Goal: Transaction & Acquisition: Purchase product/service

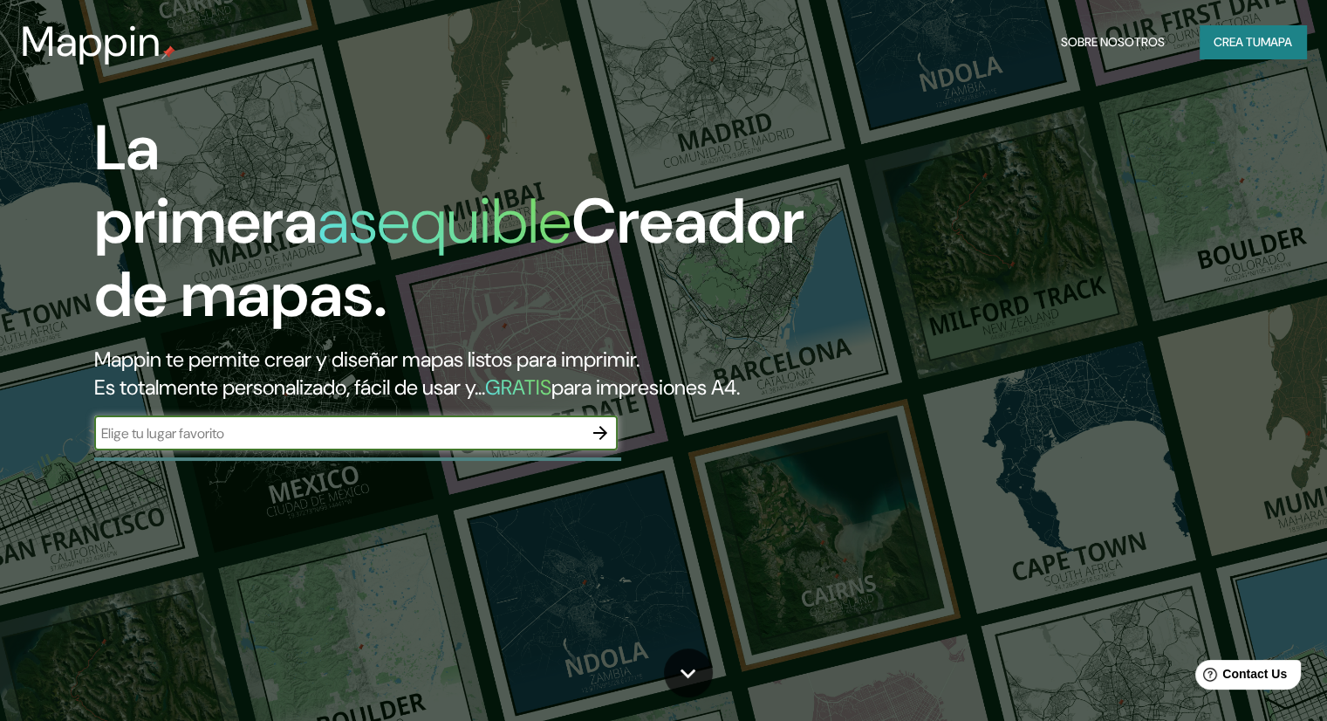
click at [316, 443] on input "text" at bounding box center [338, 433] width 489 height 20
click at [224, 443] on input "text" at bounding box center [338, 433] width 489 height 20
type input "chiclayo peru"
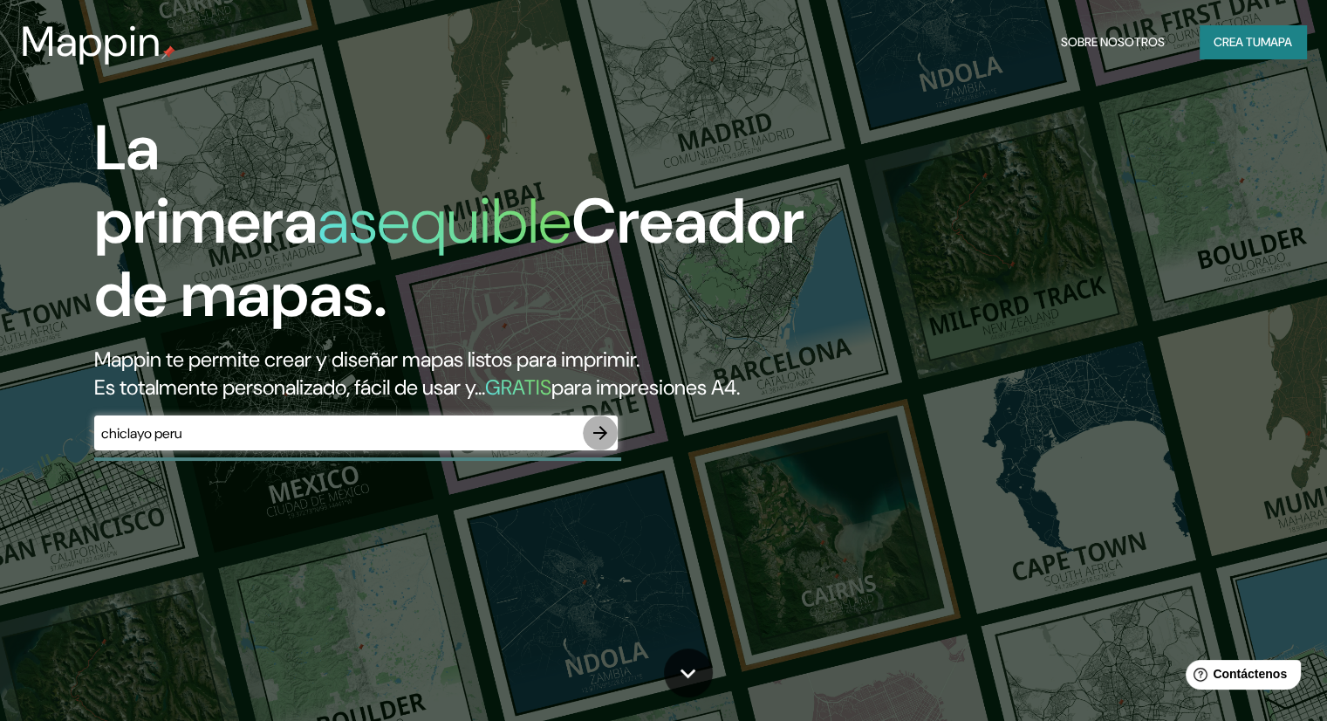
click at [602, 443] on icon "button" at bounding box center [600, 432] width 21 height 21
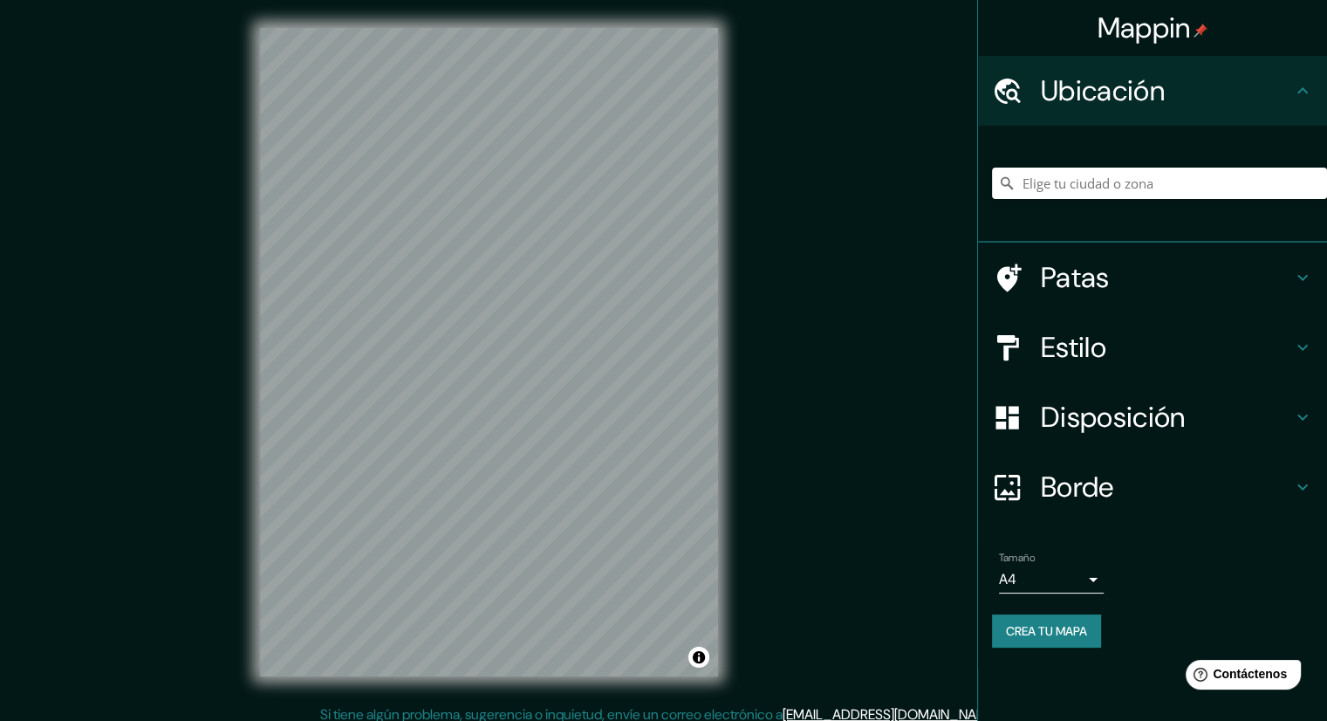
click at [1041, 343] on font "Estilo" at bounding box center [1073, 347] width 65 height 37
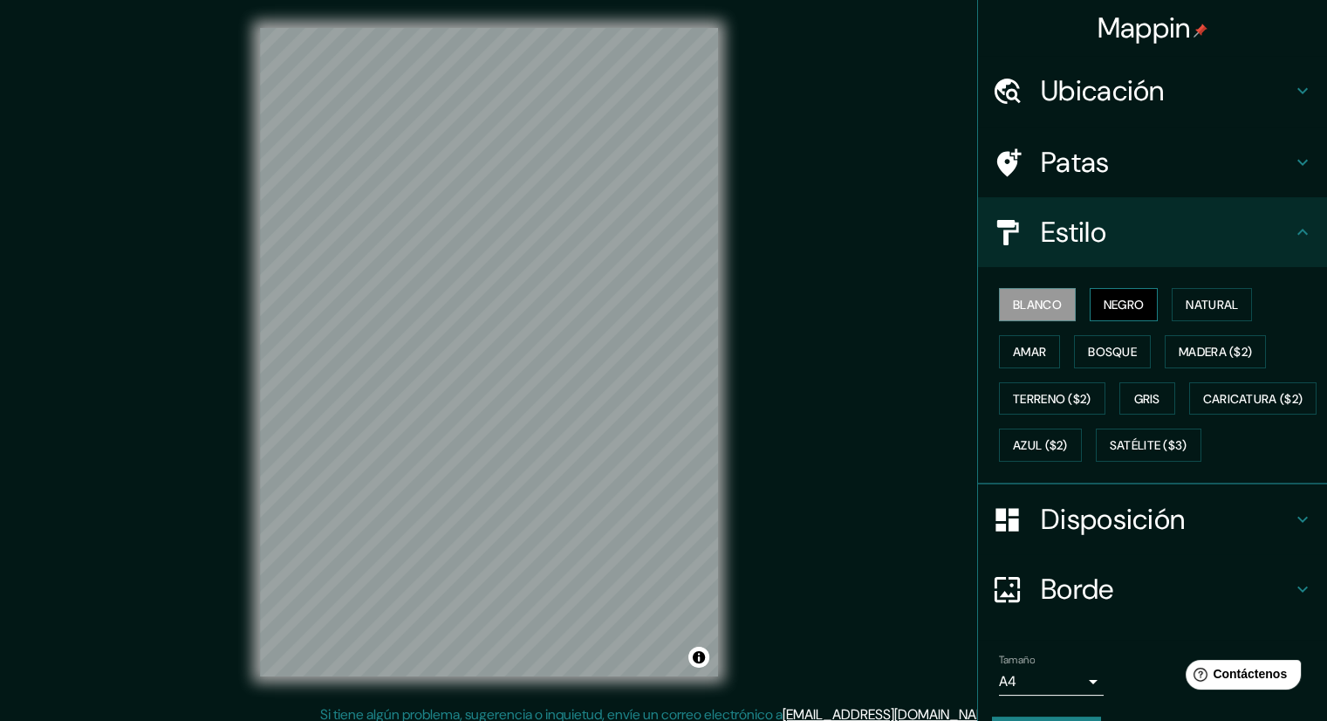
click at [1119, 290] on button "Negro" at bounding box center [1124, 304] width 69 height 33
click at [1041, 293] on font "Blanco" at bounding box center [1037, 304] width 49 height 23
click at [1201, 309] on font "Natural" at bounding box center [1212, 305] width 52 height 16
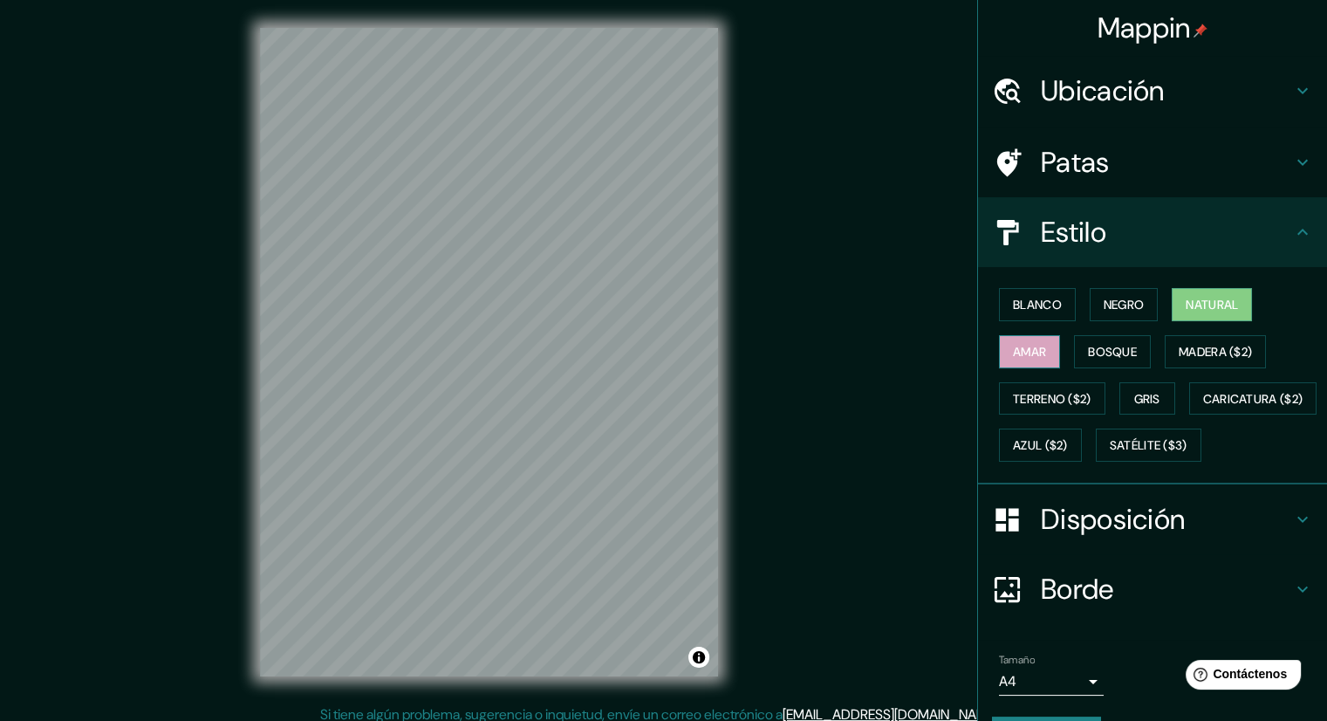
click at [1034, 352] on font "Amar" at bounding box center [1029, 352] width 33 height 16
click at [1117, 355] on font "Bosque" at bounding box center [1112, 352] width 49 height 16
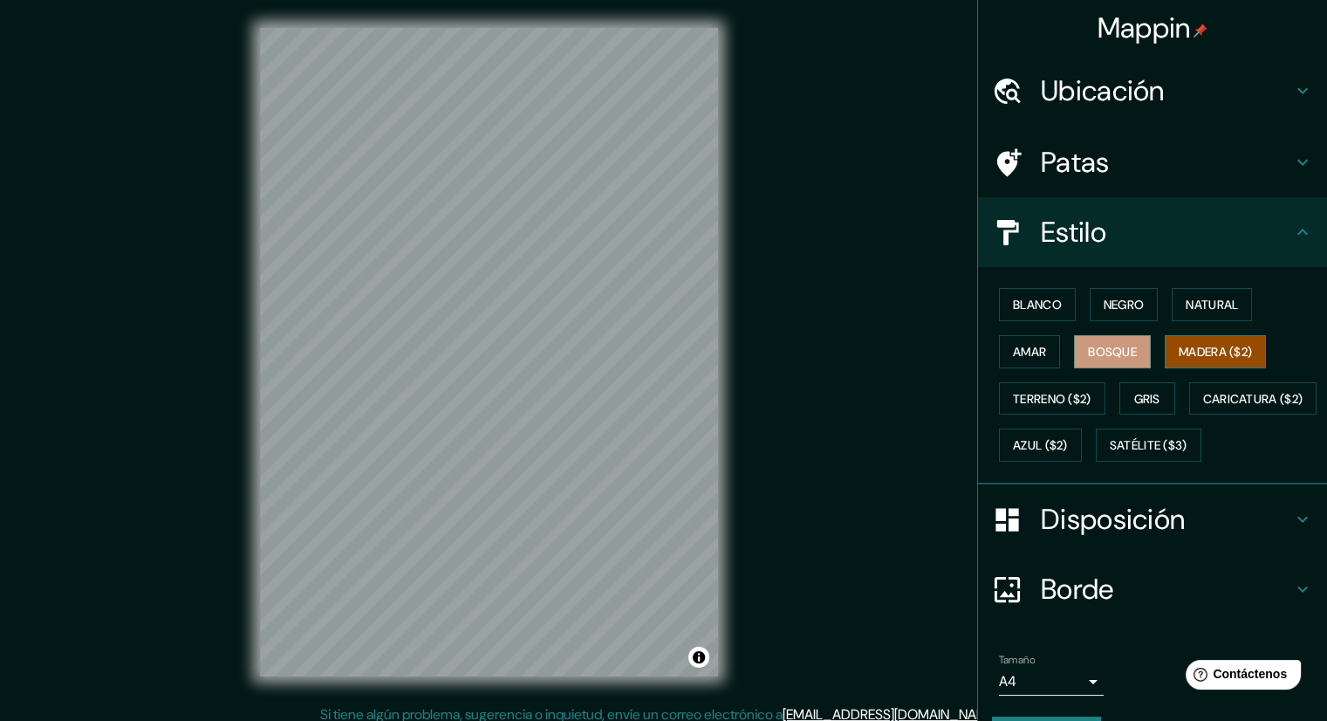
click at [1200, 360] on font "Madera ($2)" at bounding box center [1215, 351] width 73 height 23
click at [1075, 382] on button "Terreno ($2)" at bounding box center [1052, 398] width 106 height 33
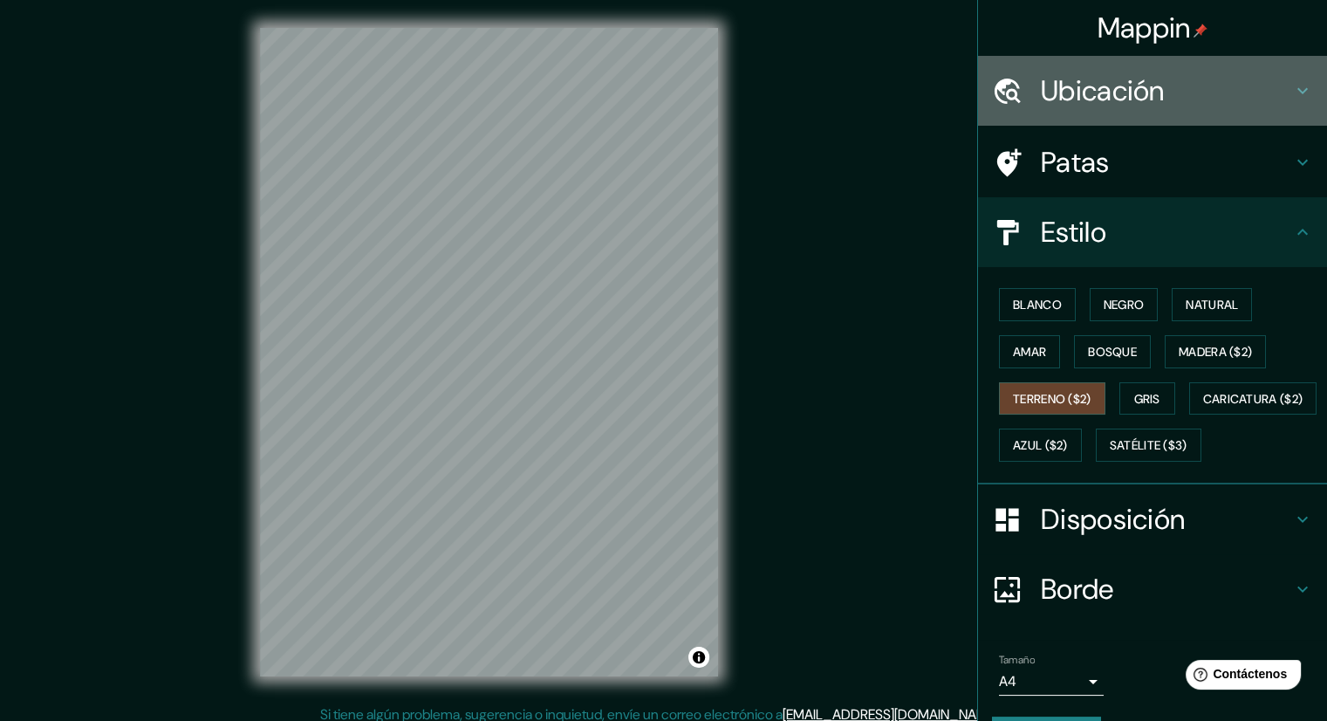
click at [1041, 99] on font "Ubicación" at bounding box center [1103, 90] width 124 height 37
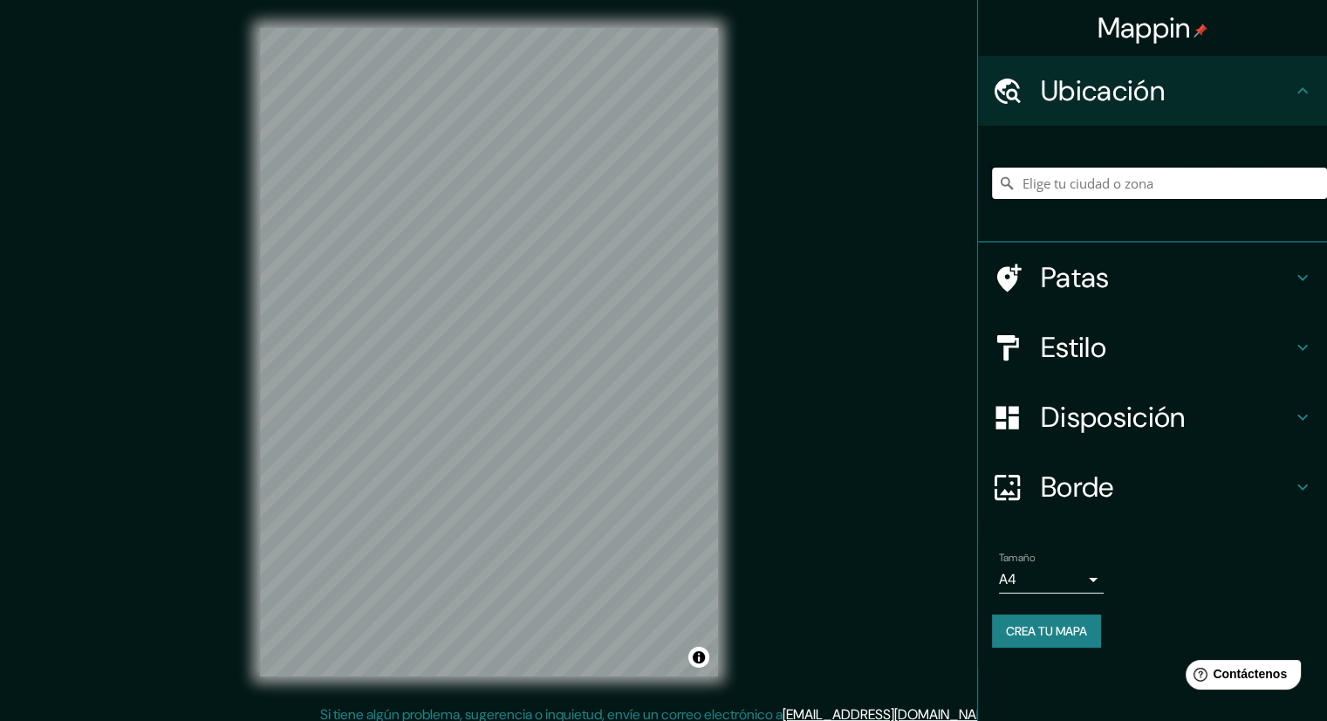
click at [1073, 184] on input "Elige tu ciudad o zona" at bounding box center [1159, 182] width 335 height 31
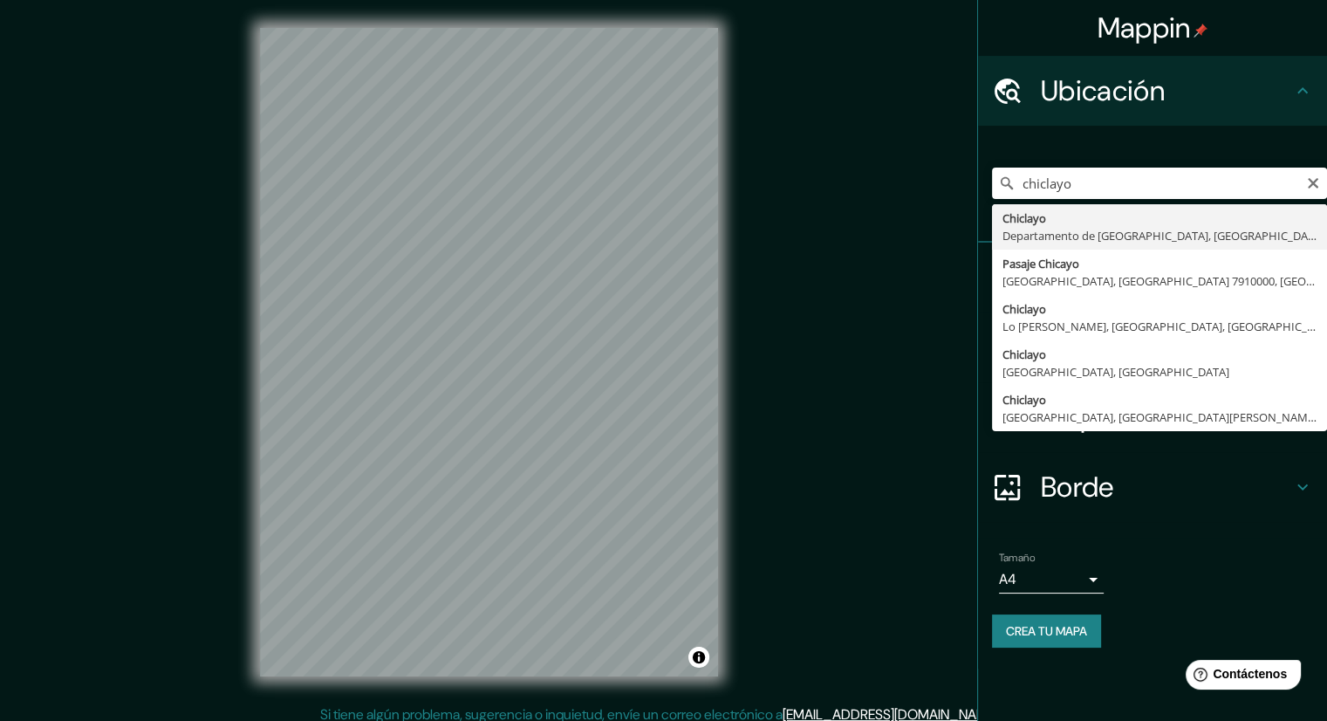
type input "Chiclayo, Departamento de [GEOGRAPHIC_DATA], [GEOGRAPHIC_DATA]"
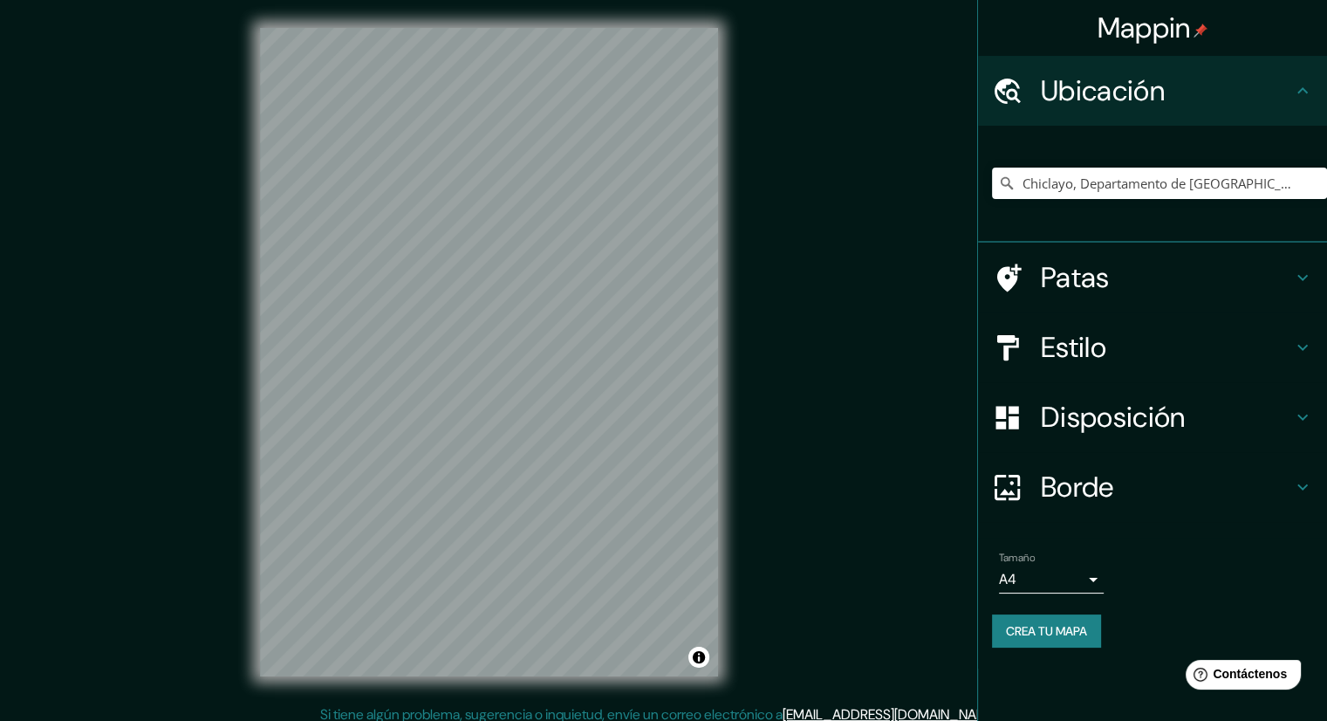
click at [1150, 430] on font "Disposición" at bounding box center [1113, 417] width 144 height 37
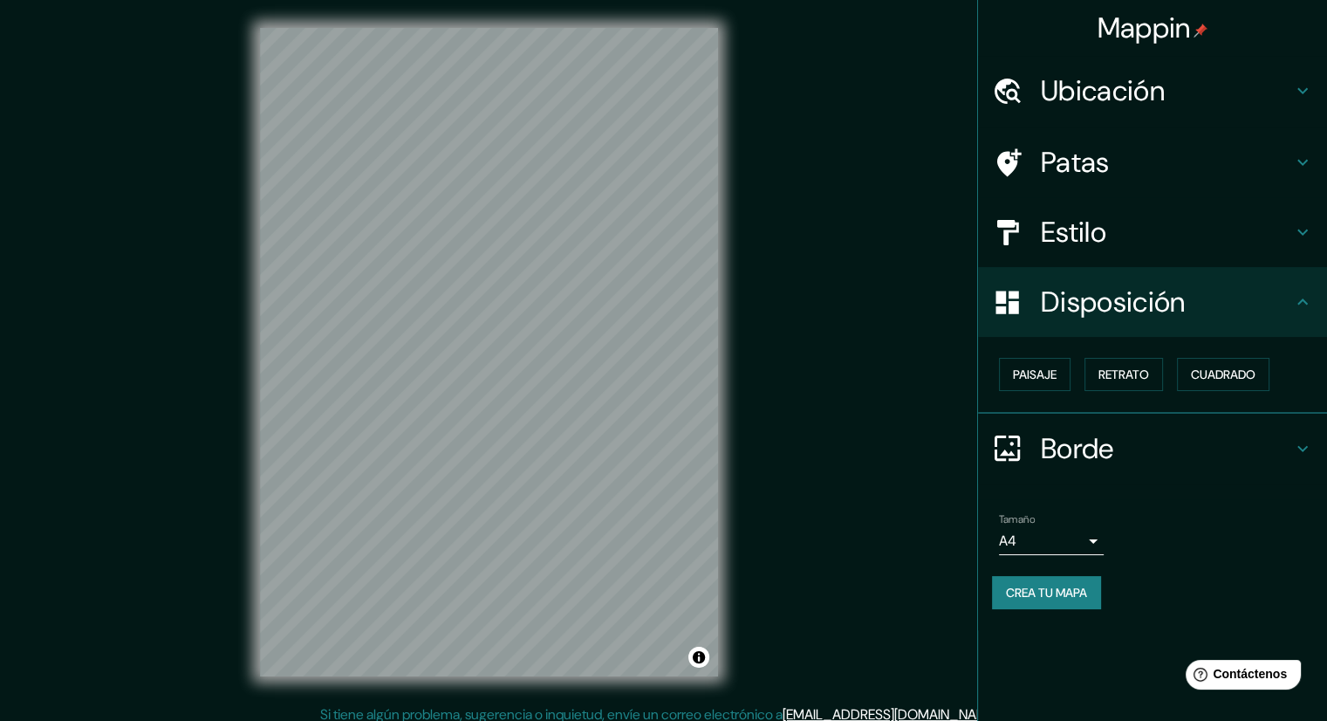
click at [1122, 304] on font "Disposición" at bounding box center [1113, 302] width 144 height 37
click at [1215, 304] on h4 "Disposición" at bounding box center [1166, 301] width 251 height 35
click at [1302, 308] on icon at bounding box center [1302, 301] width 21 height 21
click at [1311, 299] on icon at bounding box center [1302, 301] width 21 height 21
click at [1140, 243] on h4 "Estilo" at bounding box center [1166, 232] width 251 height 35
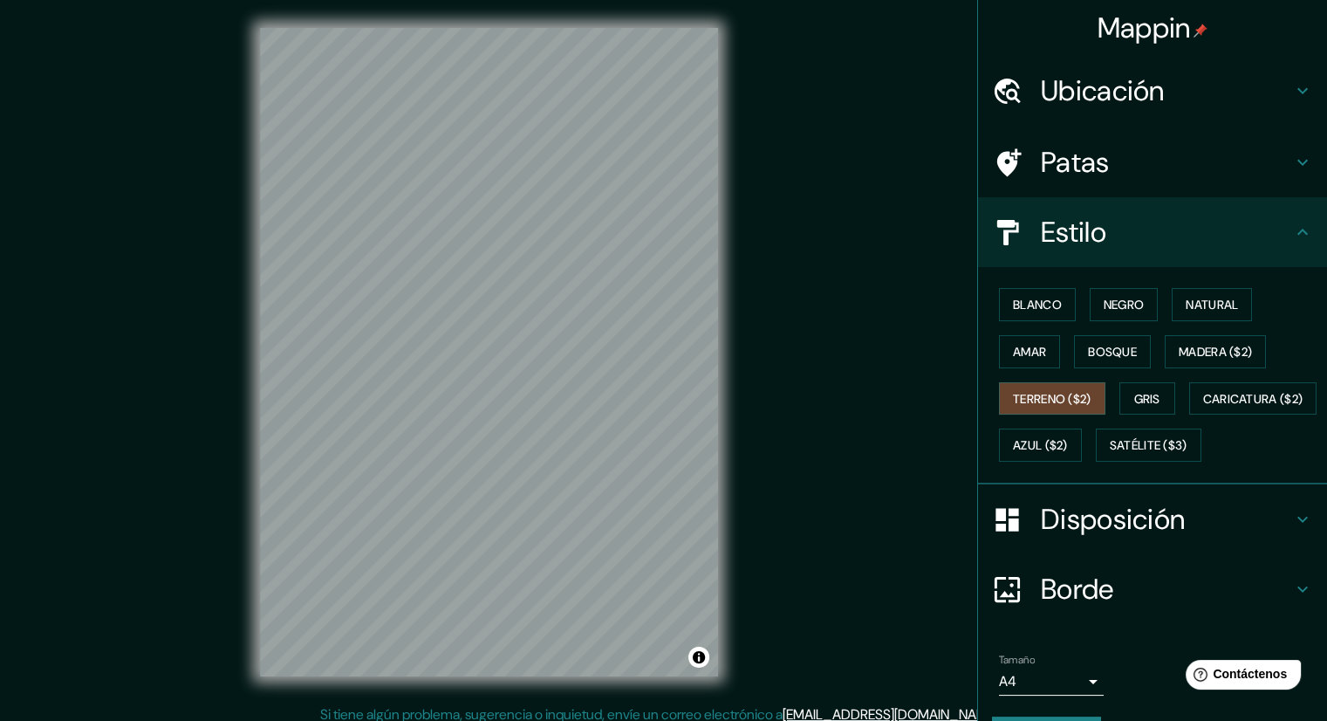
click at [1026, 284] on div "Blanco Negro Natural Amar Bosque Madera ($2) Terreno ($2) Gris Caricatura ($2) …" at bounding box center [1159, 375] width 335 height 188
click at [1104, 304] on font "Negro" at bounding box center [1124, 305] width 41 height 16
click at [1211, 299] on font "Natural" at bounding box center [1212, 305] width 52 height 16
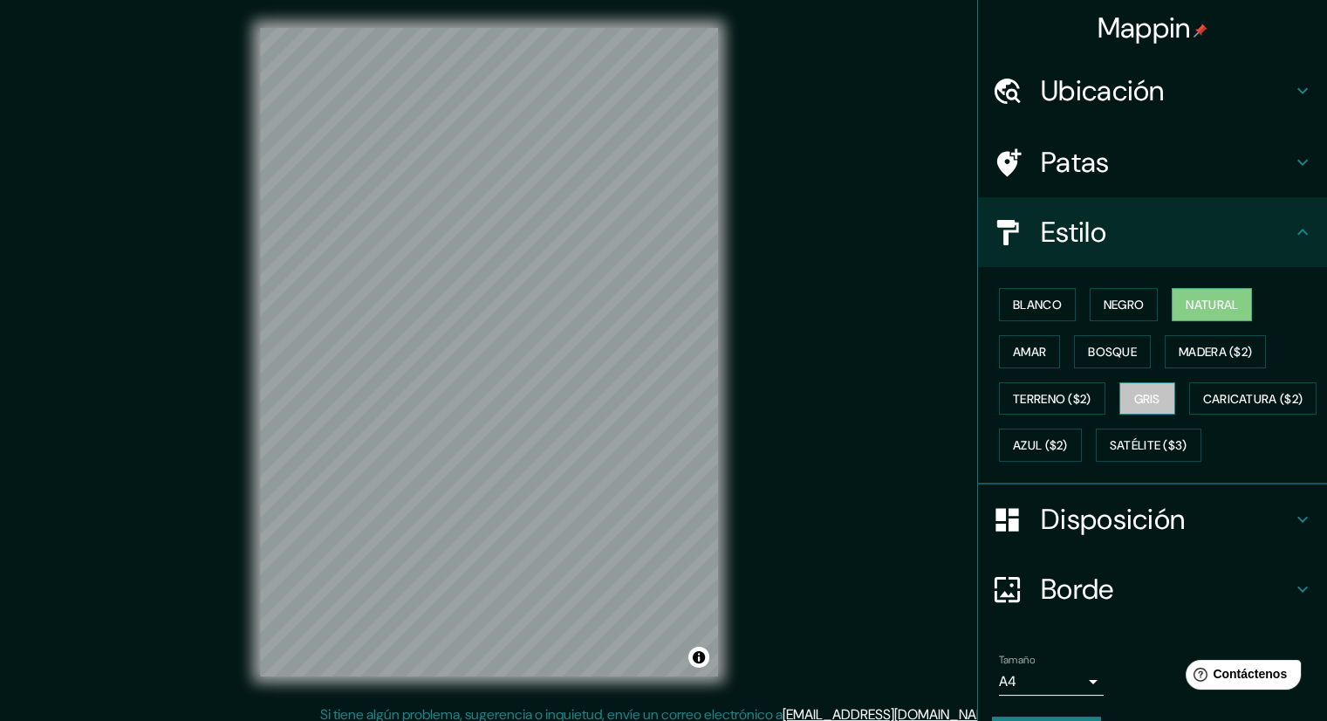
click at [1138, 394] on font "Gris" at bounding box center [1147, 399] width 26 height 16
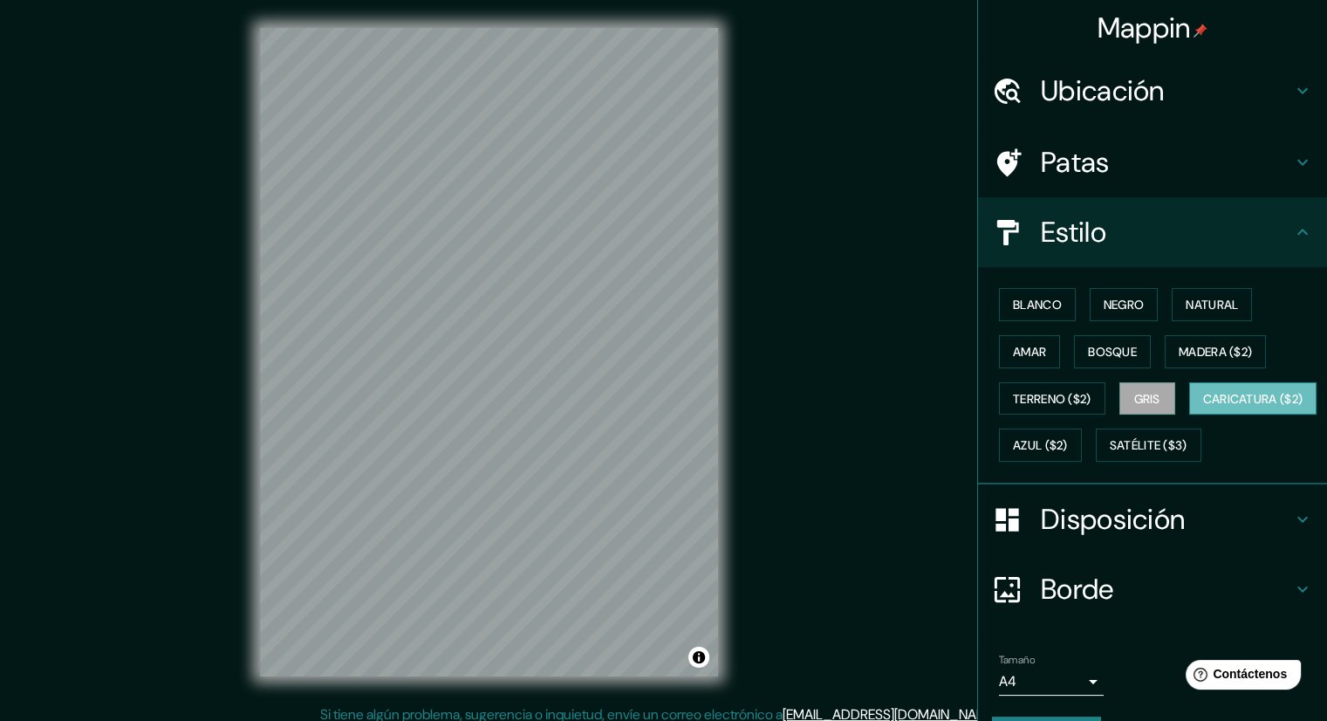
click at [1203, 410] on font "Caricatura ($2)" at bounding box center [1253, 398] width 100 height 23
click at [1110, 454] on font "Satélite ($3)" at bounding box center [1149, 446] width 78 height 16
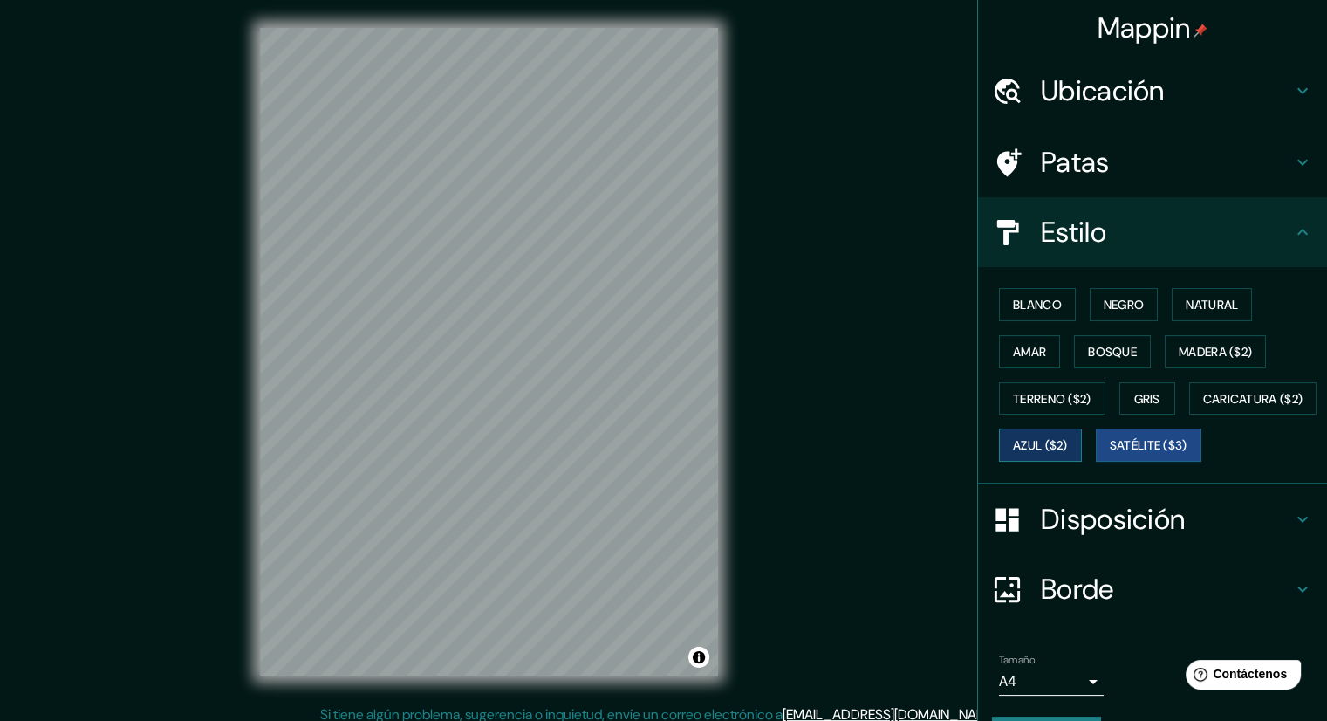
click at [1068, 448] on font "Azul ($2)" at bounding box center [1040, 446] width 55 height 16
click at [1120, 406] on button "Gris" at bounding box center [1147, 398] width 56 height 33
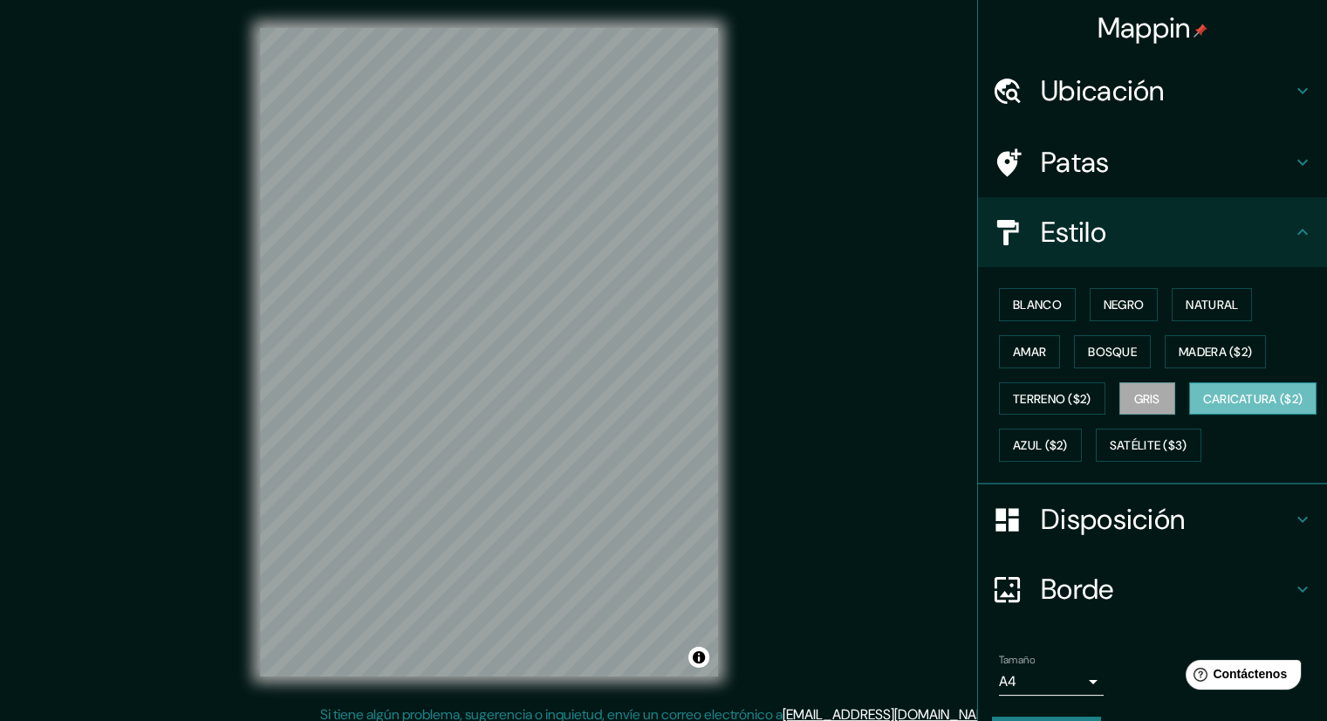
click at [1189, 415] on button "Caricatura ($2)" at bounding box center [1253, 398] width 128 height 33
click at [1047, 393] on font "Terreno ($2)" at bounding box center [1052, 399] width 79 height 16
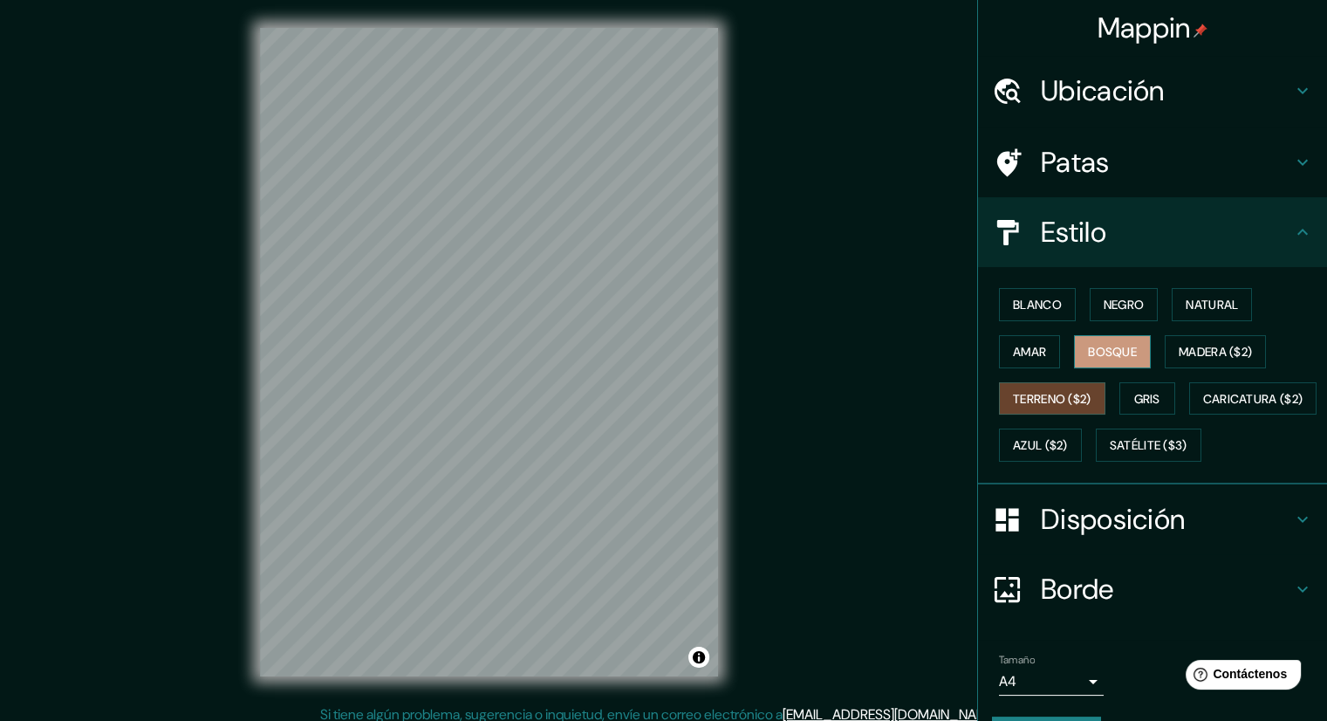
click at [1099, 346] on font "Bosque" at bounding box center [1112, 352] width 49 height 16
click at [1222, 337] on button "Madera ($2)" at bounding box center [1215, 351] width 101 height 33
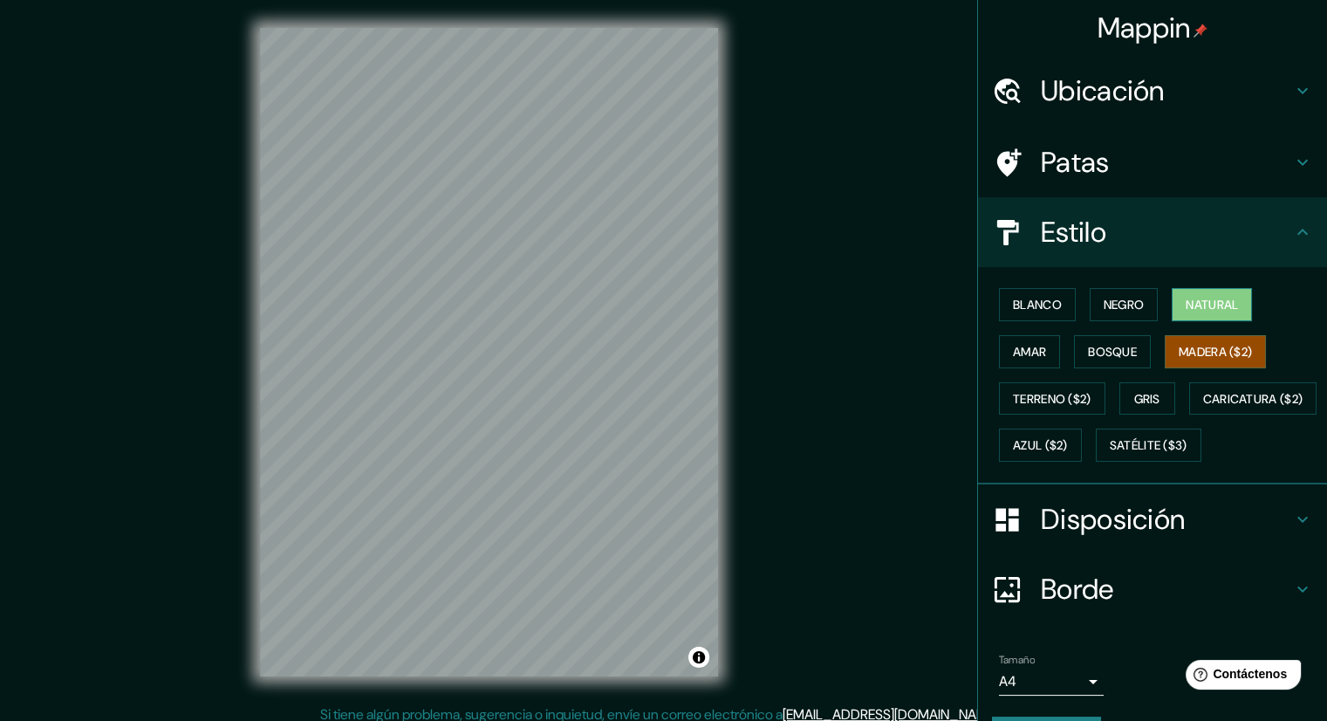
click at [1195, 302] on font "Natural" at bounding box center [1212, 305] width 52 height 16
click at [1127, 297] on font "Negro" at bounding box center [1124, 305] width 41 height 16
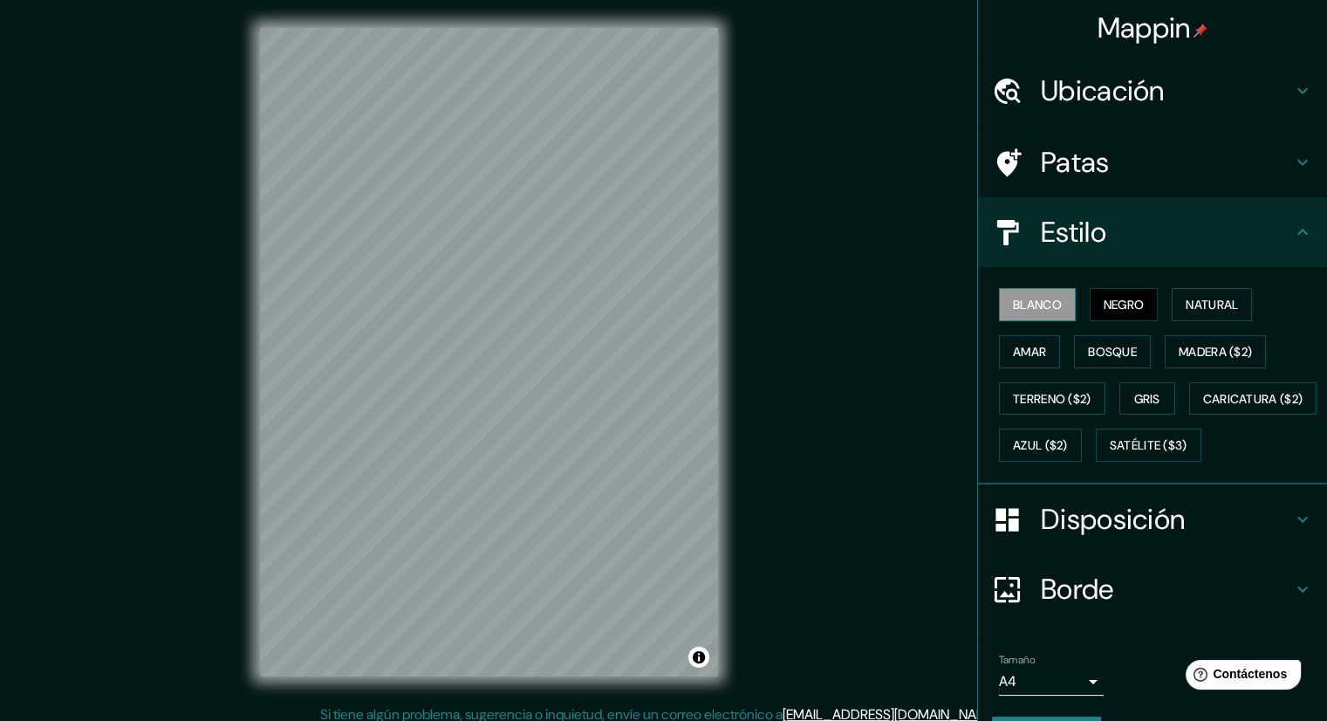
click at [1036, 301] on font "Blanco" at bounding box center [1037, 305] width 49 height 16
click at [1041, 350] on button "Amar" at bounding box center [1029, 351] width 61 height 33
click at [1091, 330] on div "Blanco Negro Natural Amar Bosque Madera ($2) Terreno ($2) Gris Caricatura ($2) …" at bounding box center [1159, 375] width 335 height 188
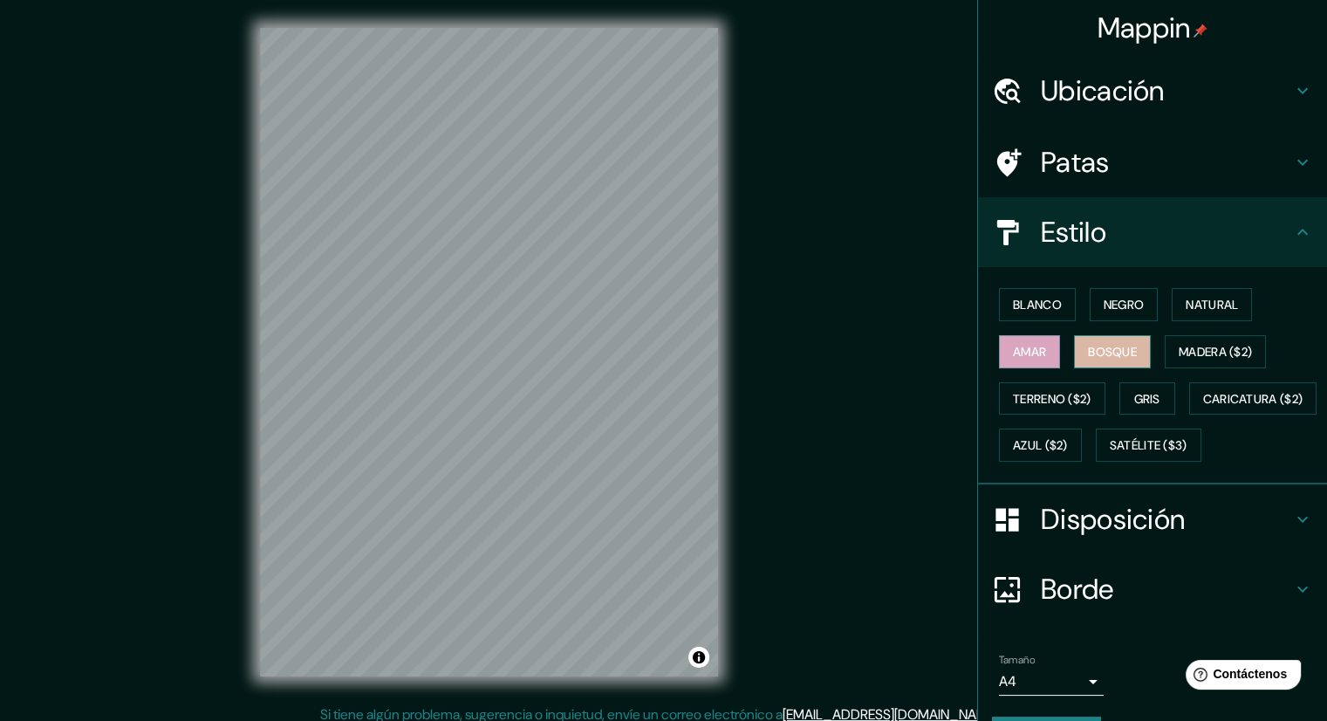
click at [1095, 349] on font "Bosque" at bounding box center [1112, 352] width 49 height 16
